Goal: Information Seeking & Learning: Learn about a topic

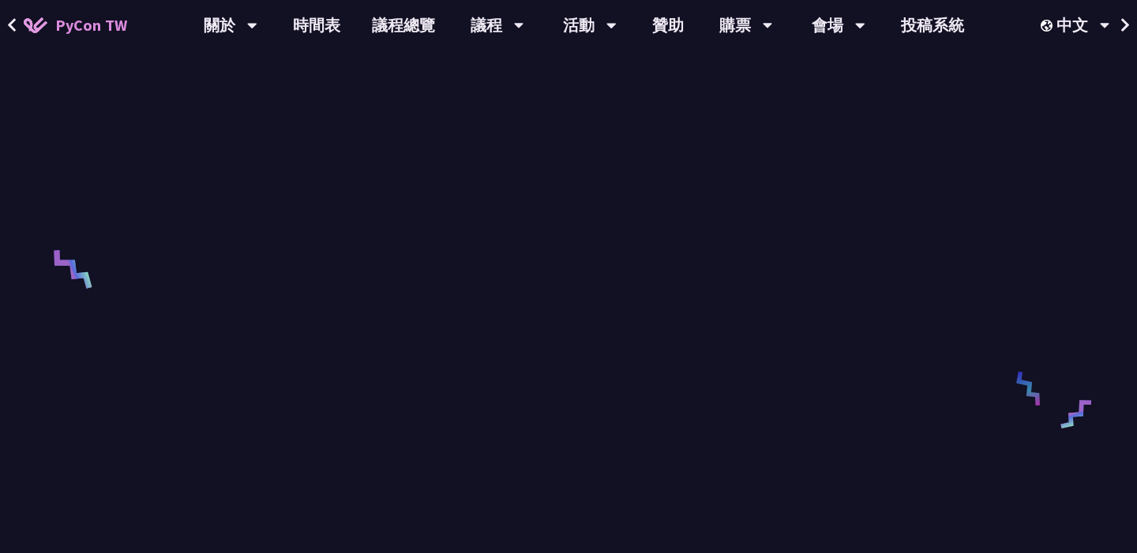
scroll to position [268, 0]
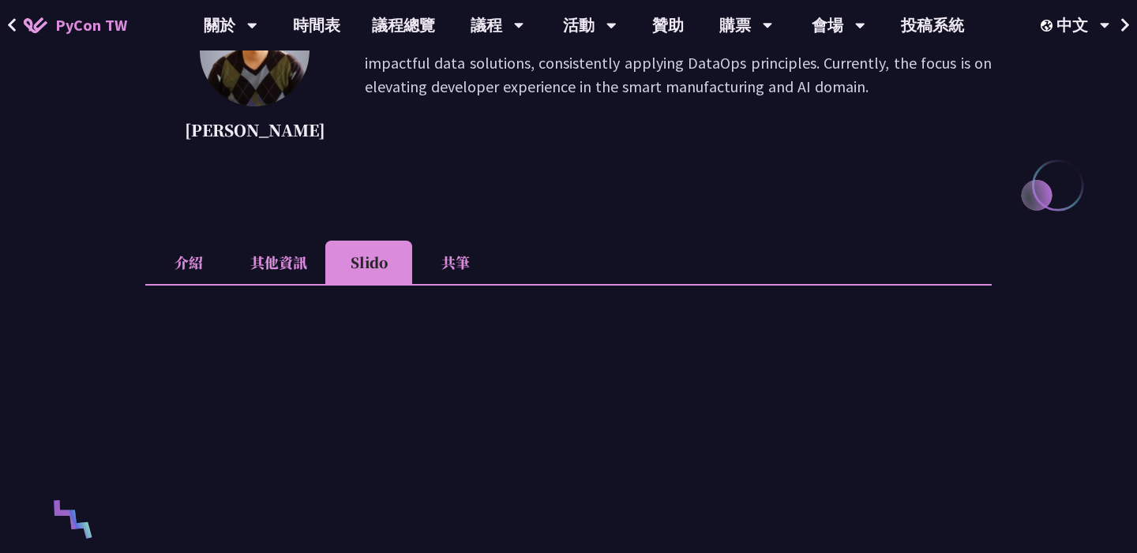
click at [182, 253] on li "介紹" at bounding box center [188, 262] width 87 height 43
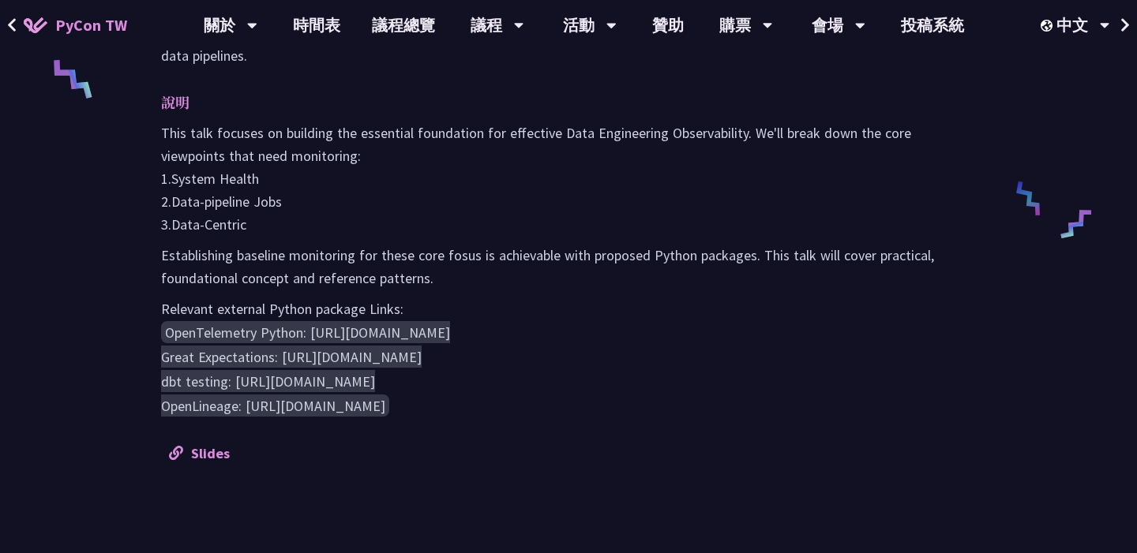
scroll to position [583, 0]
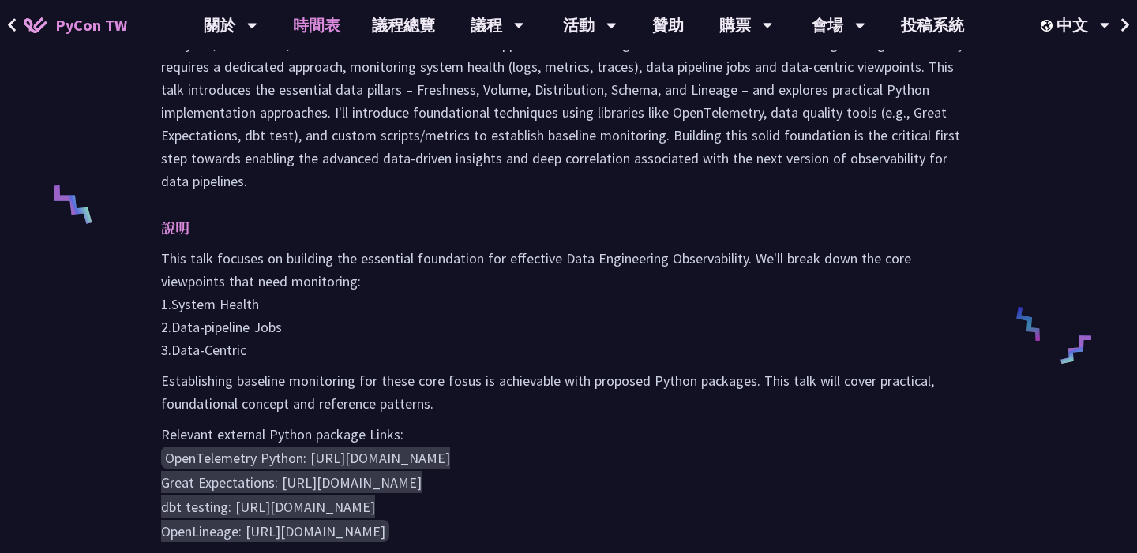
click at [303, 16] on link "時間表" at bounding box center [316, 25] width 79 height 51
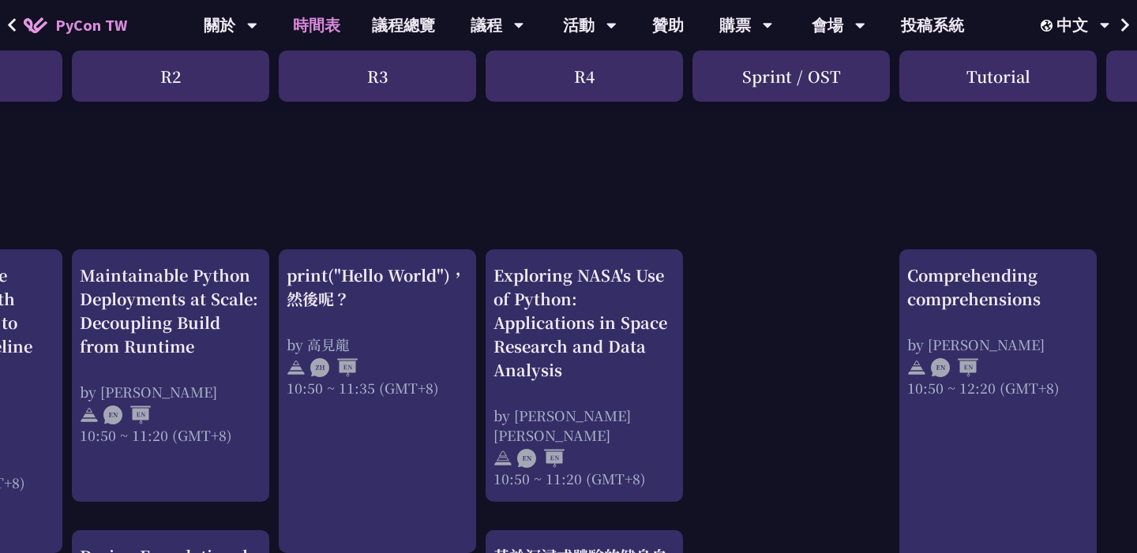
scroll to position [470, 0]
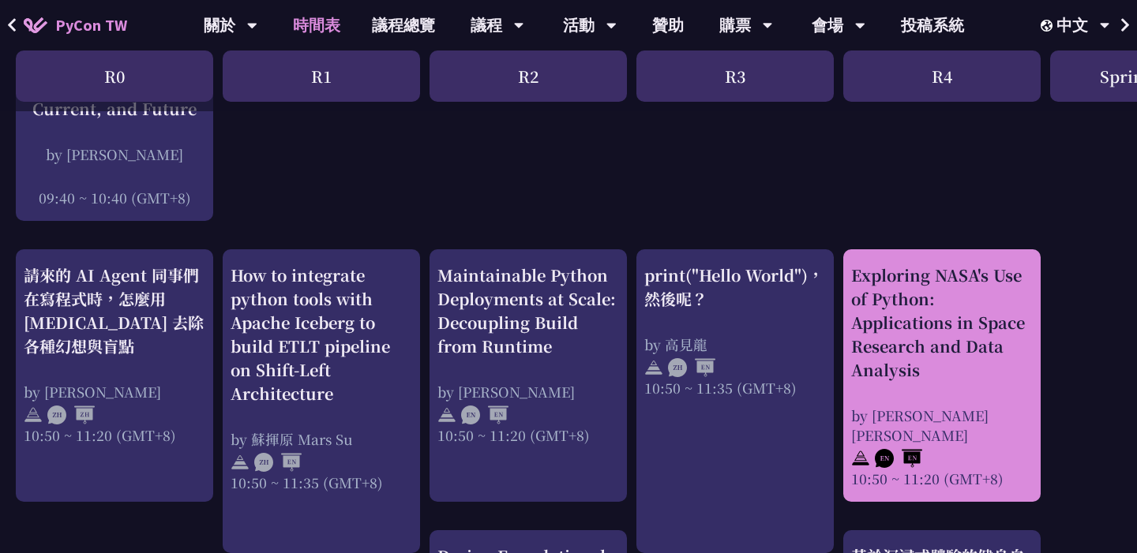
click at [935, 354] on div "Exploring NASA's Use of Python: Applications in Space Research and Data Analysis" at bounding box center [942, 323] width 182 height 118
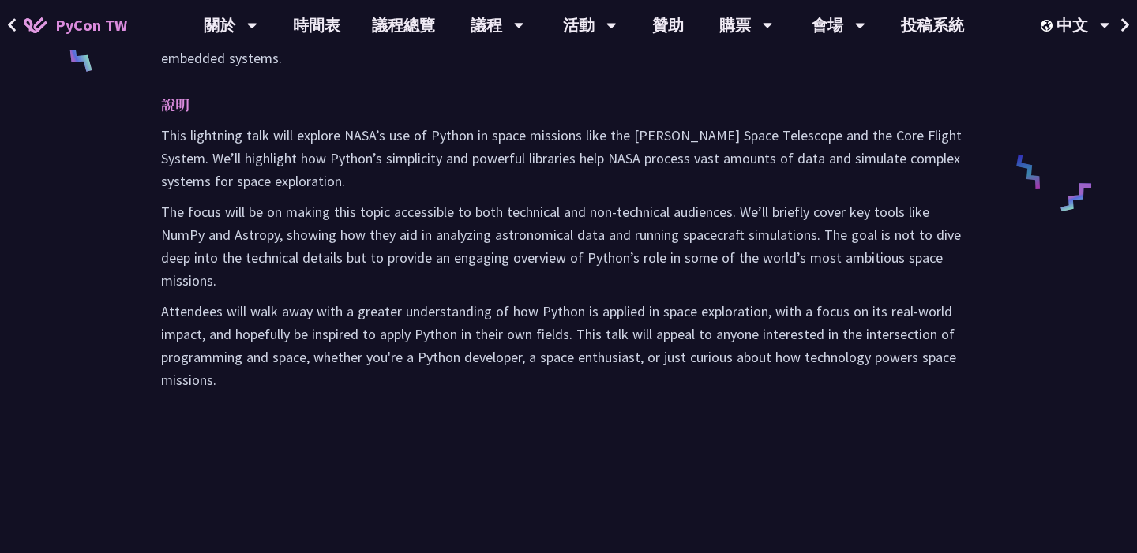
scroll to position [239, 0]
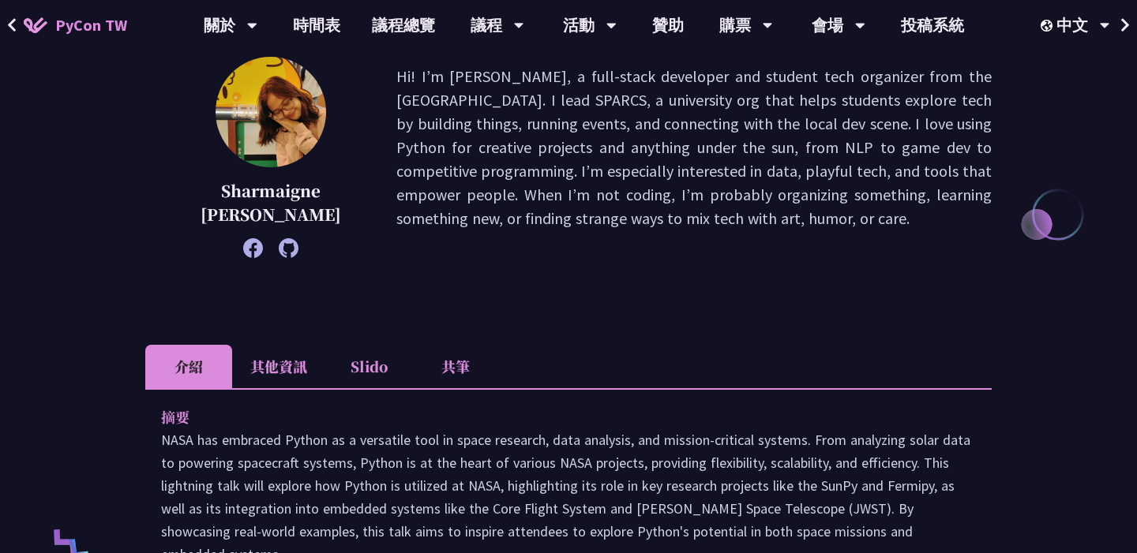
click at [287, 366] on li "其他資訊" at bounding box center [278, 366] width 93 height 43
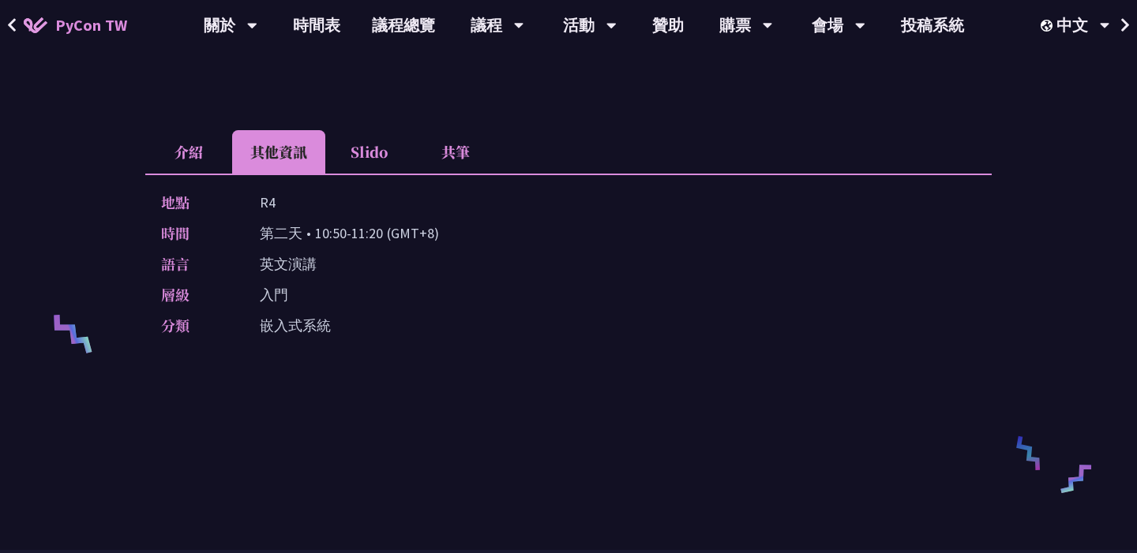
scroll to position [223, 0]
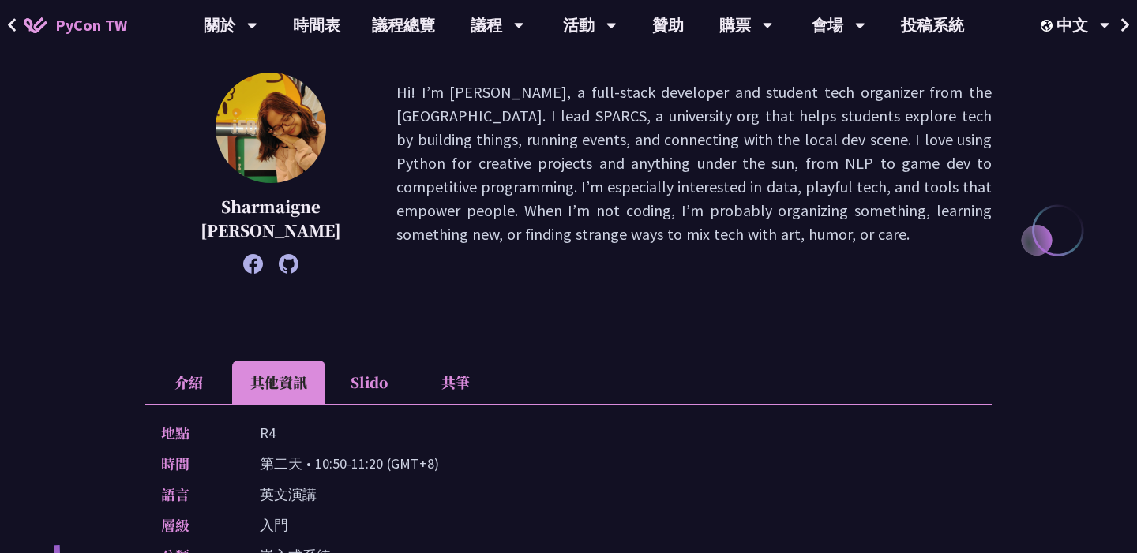
click at [370, 380] on li "Slido" at bounding box center [368, 382] width 87 height 43
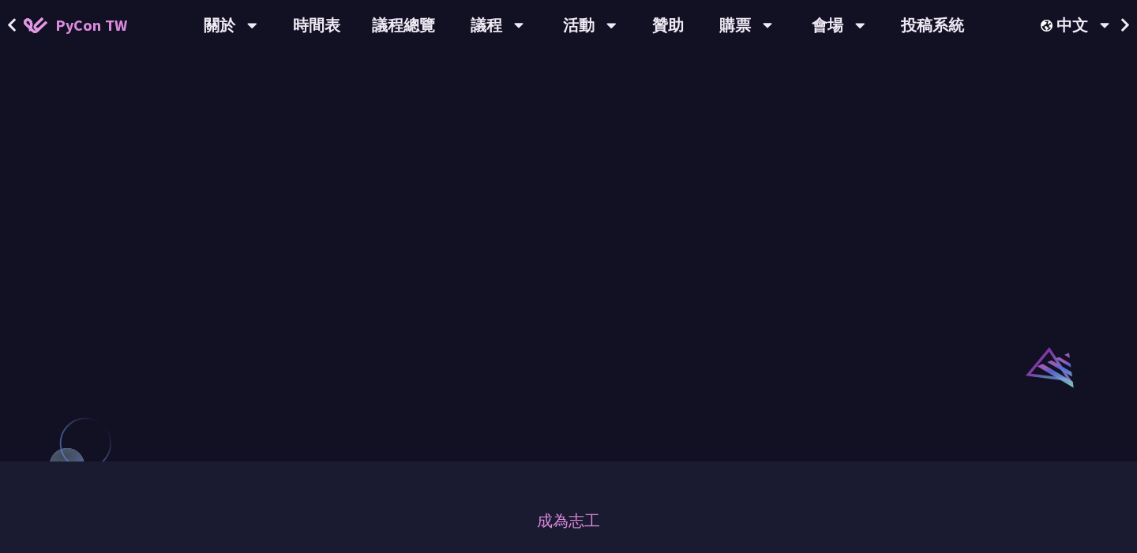
scroll to position [580, 0]
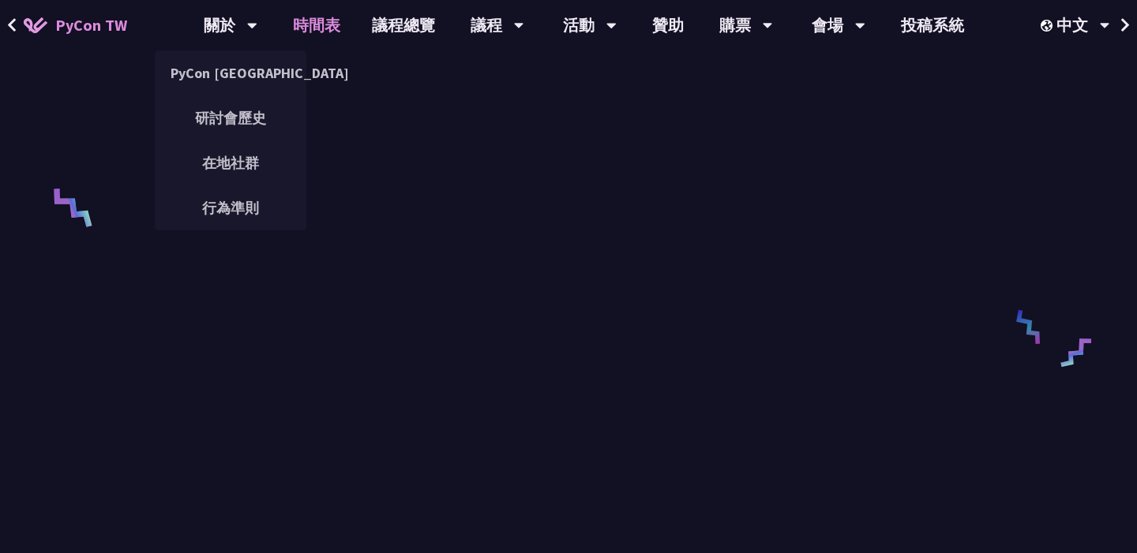
click at [333, 28] on link "時間表" at bounding box center [316, 25] width 79 height 51
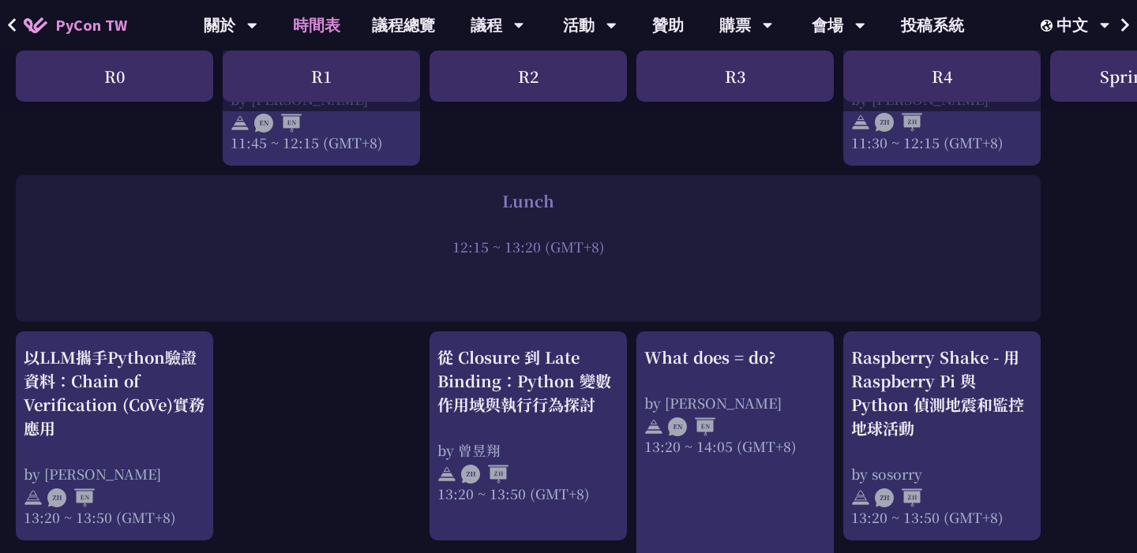
scroll to position [1160, 0]
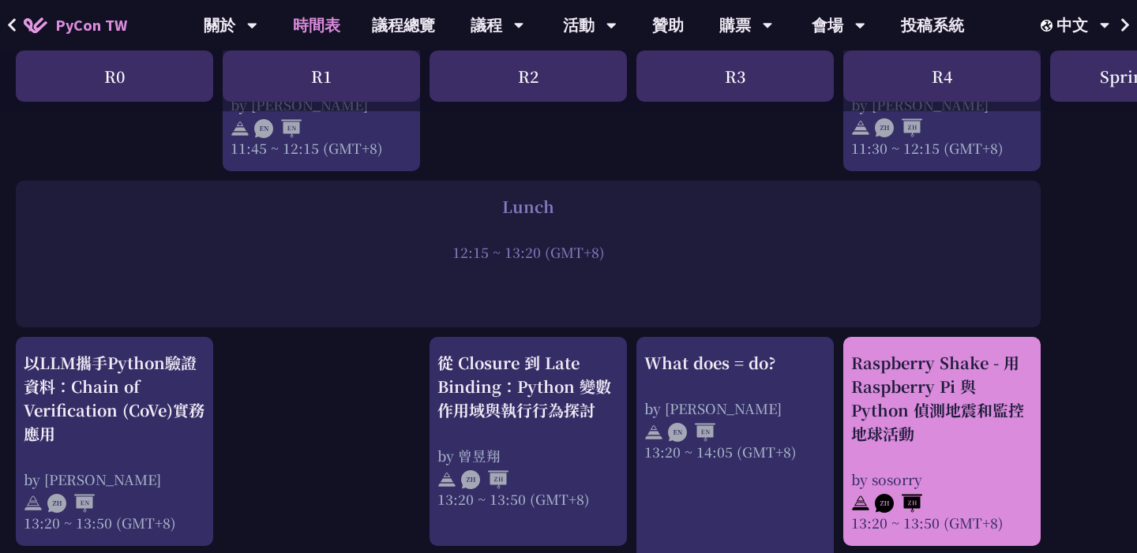
click at [917, 399] on div "Raspberry Shake - 用 Raspberry Pi 與 Python 偵測地震和監控地球活動" at bounding box center [942, 398] width 182 height 95
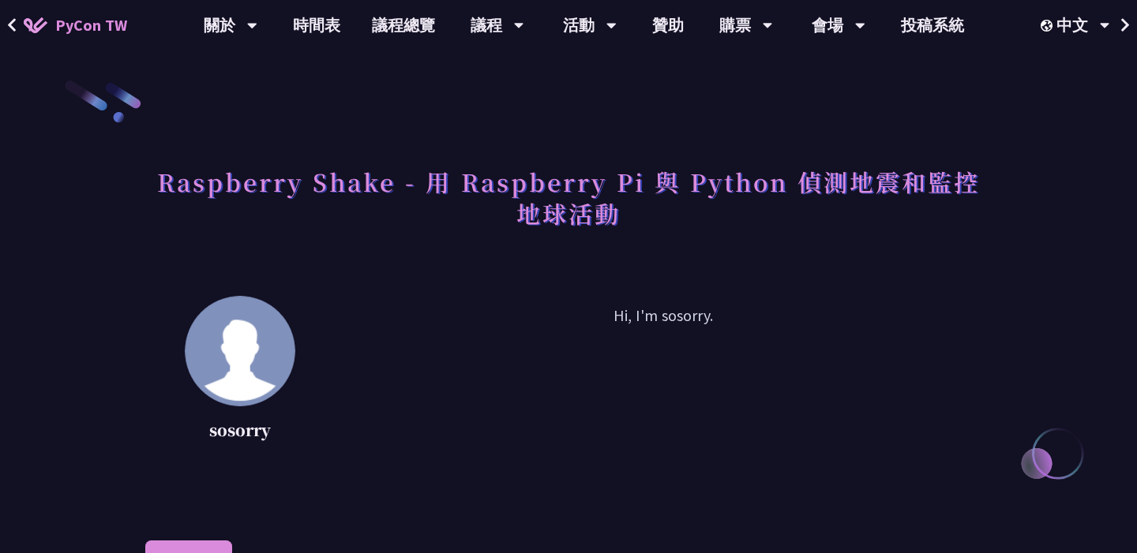
click at [421, 192] on h1 "Raspberry Shake - 用 Raspberry Pi 與 Python 偵測地震和監控地球活動" at bounding box center [568, 197] width 846 height 79
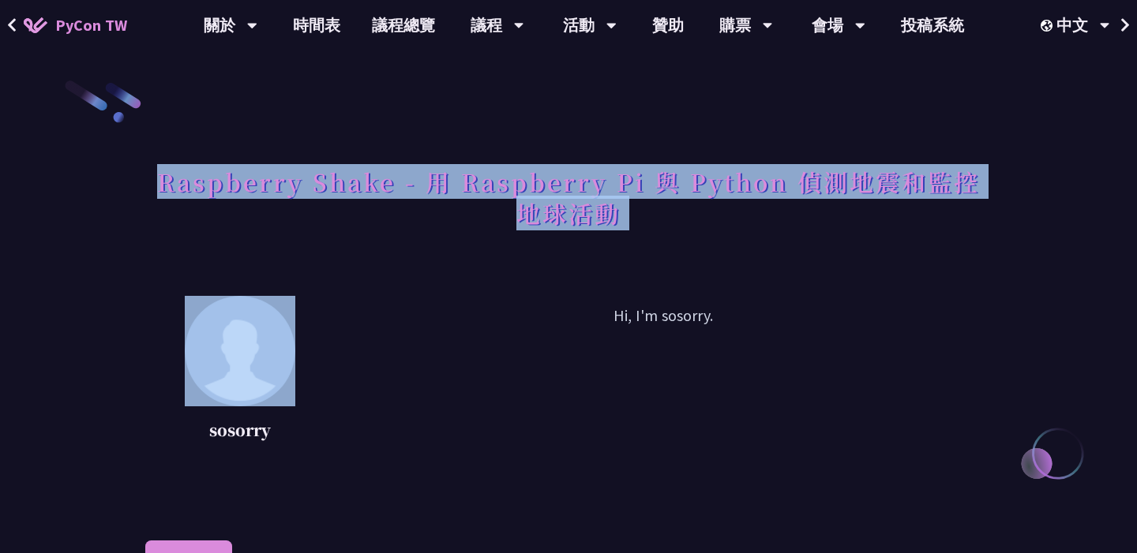
click at [421, 192] on h1 "Raspberry Shake - 用 Raspberry Pi 與 Python 偵測地震和監控地球活動" at bounding box center [568, 197] width 846 height 79
copy div "Raspberry Shake - 用 Raspberry Pi 與 Python 偵測地震和監控地球活動"
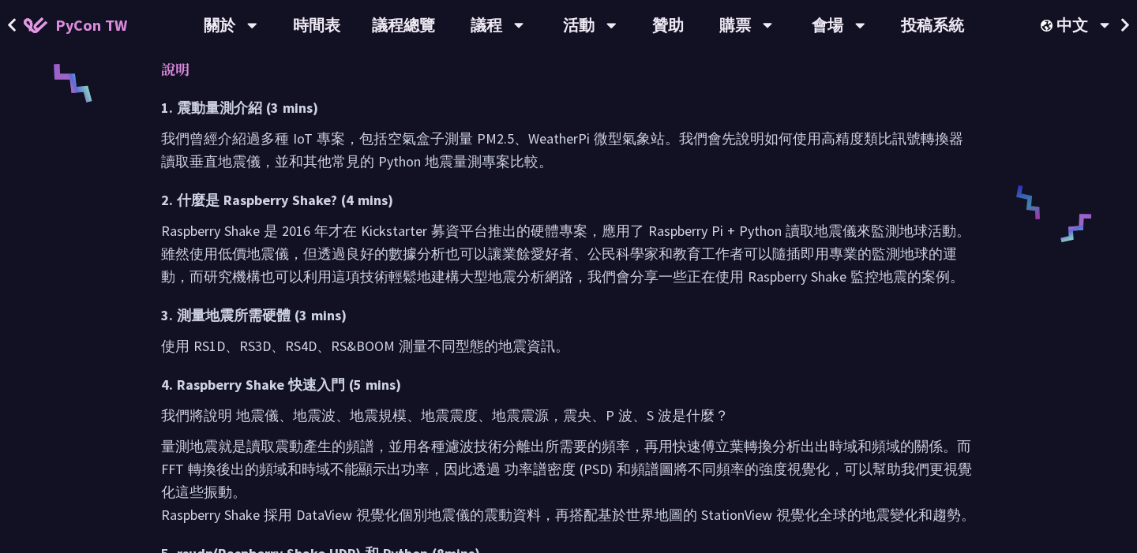
scroll to position [474, 0]
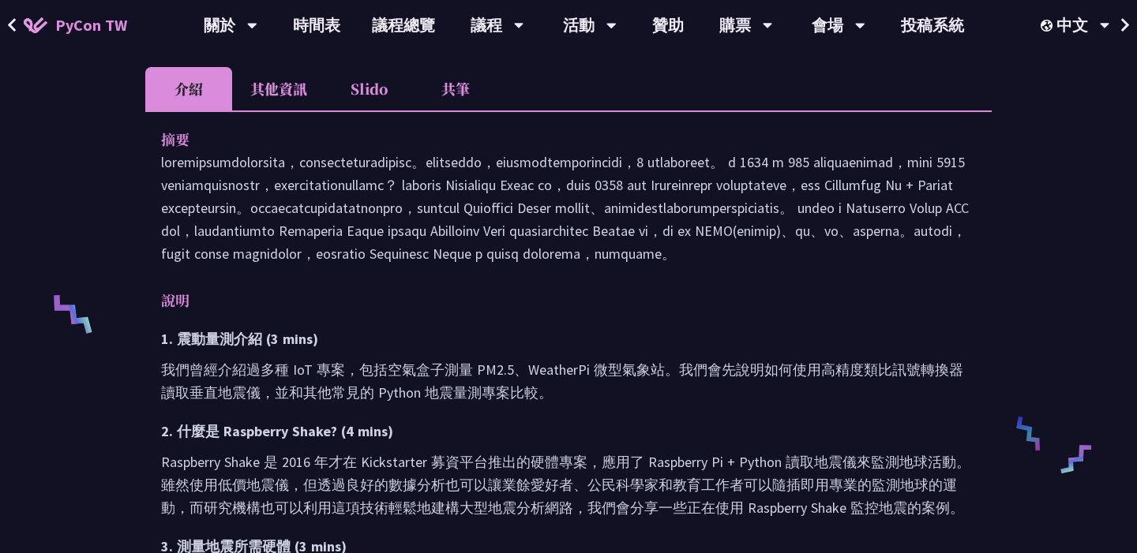
click at [378, 81] on li "Slido" at bounding box center [368, 88] width 87 height 43
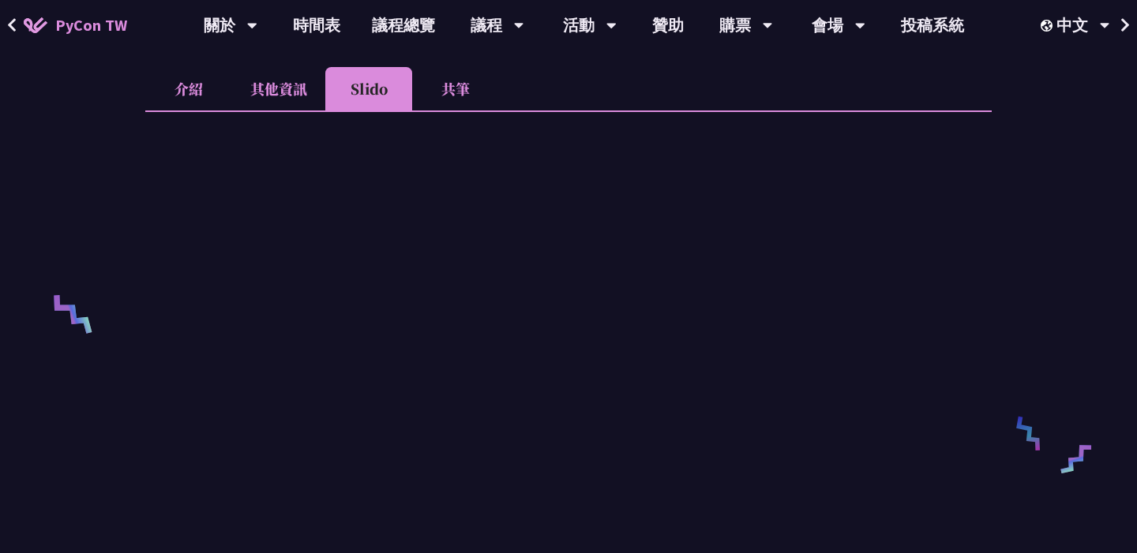
click at [197, 94] on li "介紹" at bounding box center [188, 88] width 87 height 43
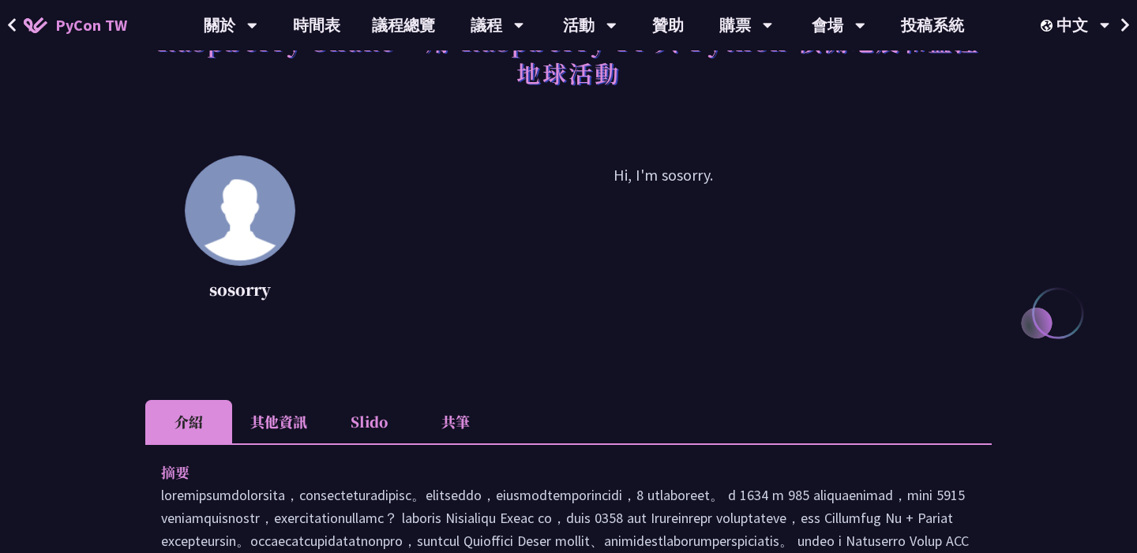
scroll to position [344, 0]
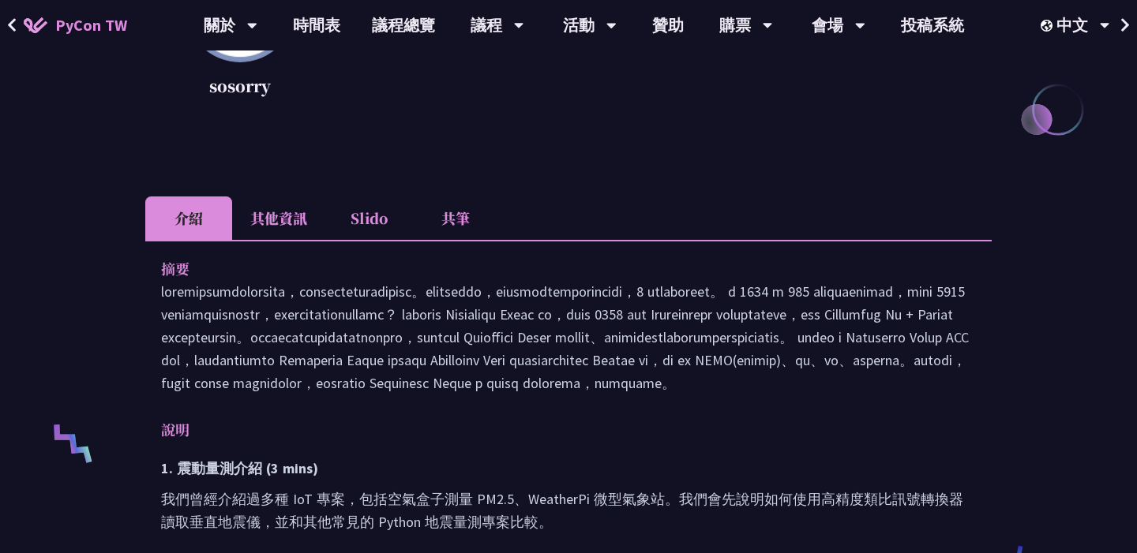
click at [202, 208] on li "介紹" at bounding box center [188, 218] width 87 height 43
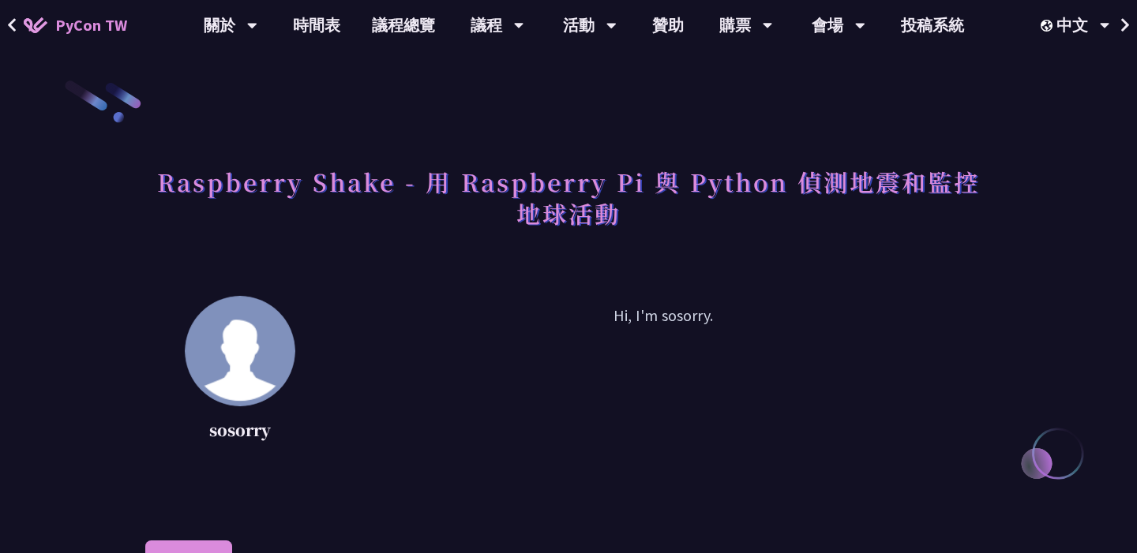
scroll to position [329, 0]
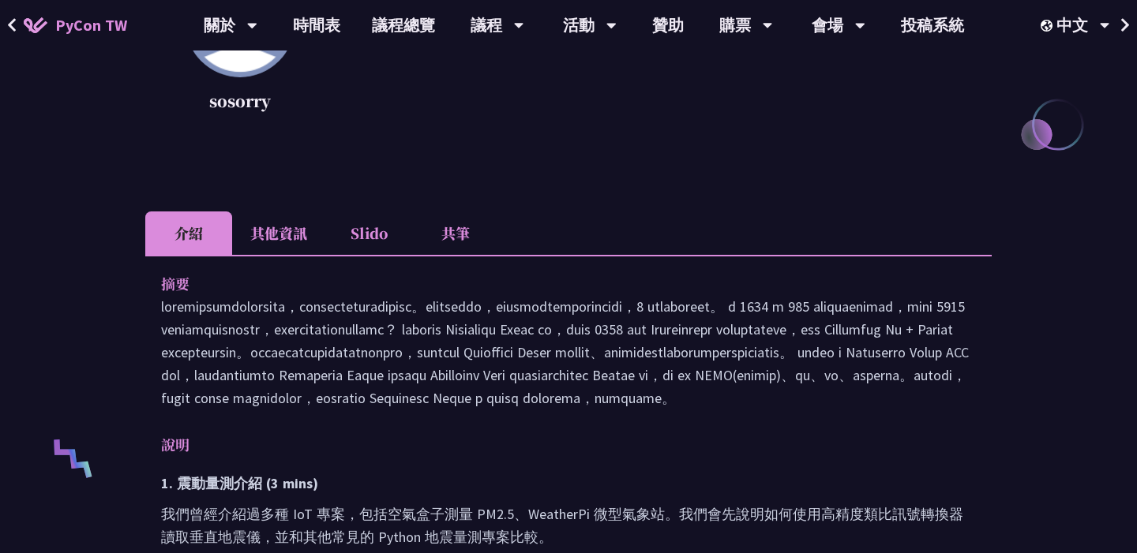
click at [366, 251] on li "Slido" at bounding box center [368, 233] width 87 height 43
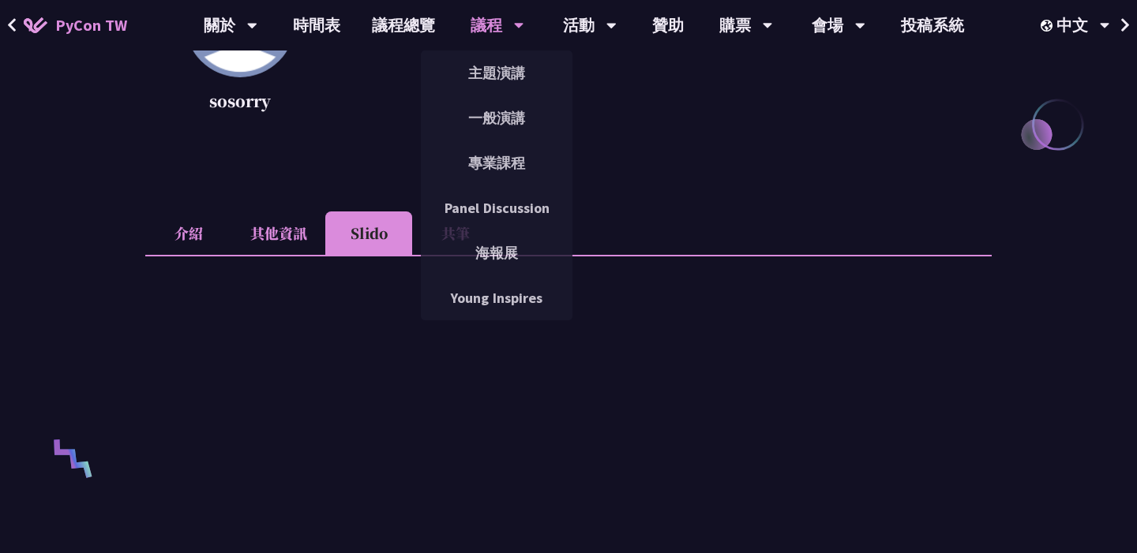
scroll to position [333, 0]
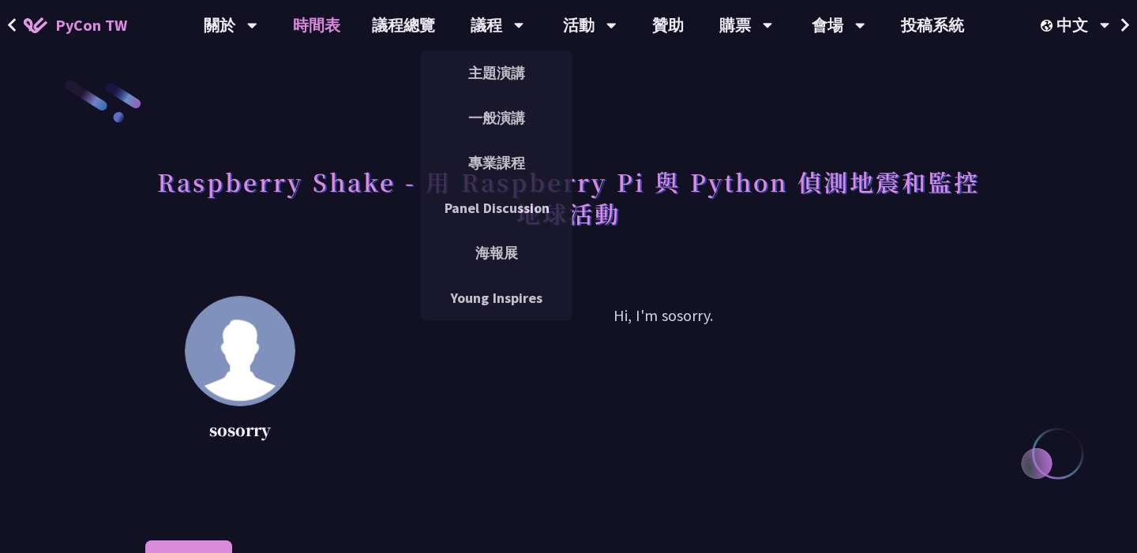
click at [328, 14] on link "時間表" at bounding box center [316, 25] width 79 height 51
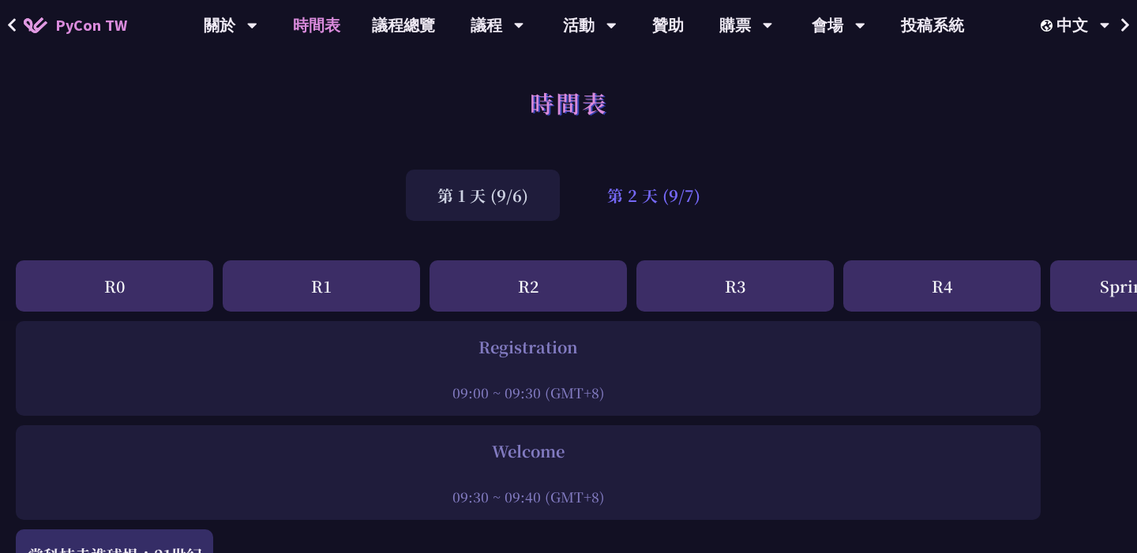
click at [654, 206] on div "第 2 天 (9/7)" at bounding box center [653, 195] width 156 height 51
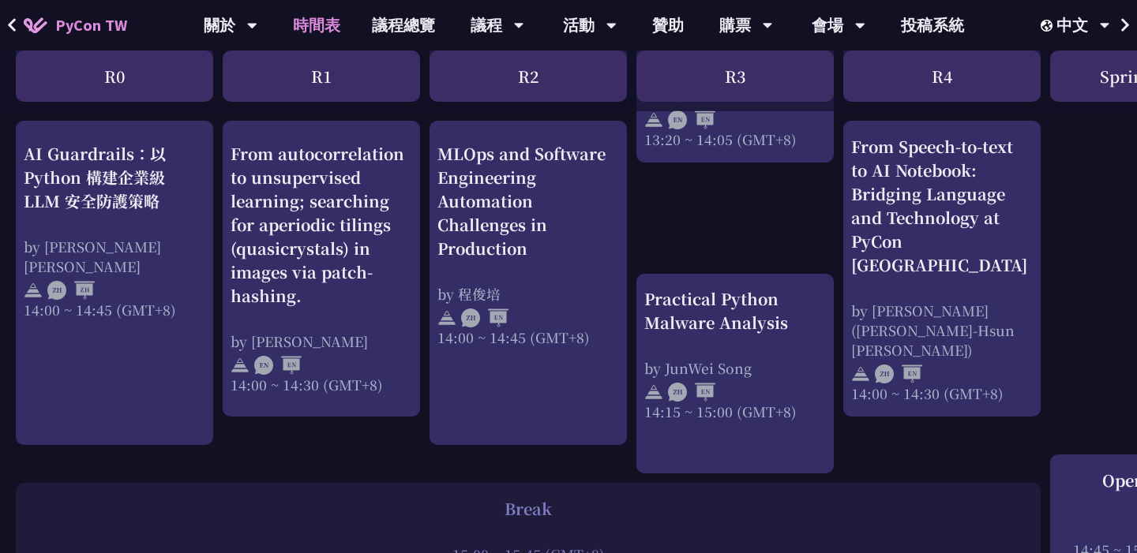
scroll to position [1501, 0]
